Goal: Register for event/course

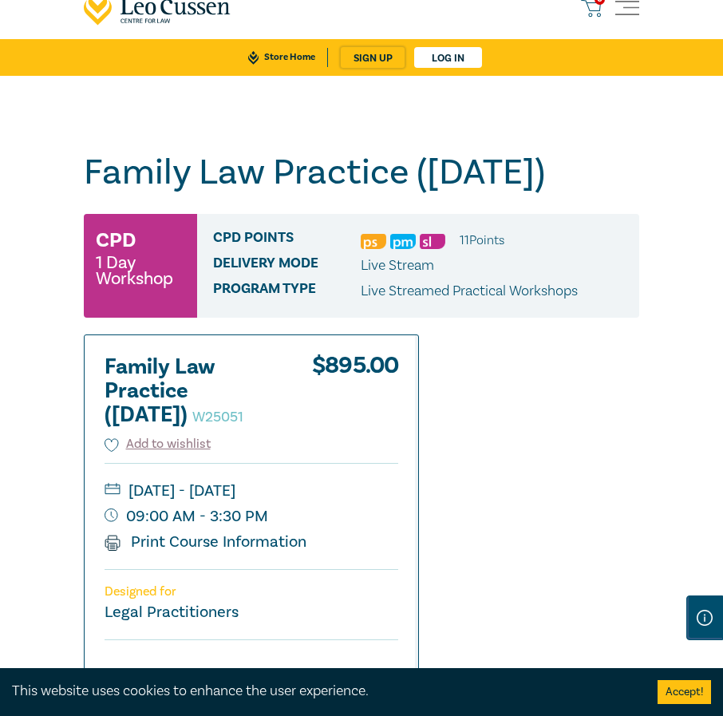
scroll to position [80, 0]
